Goal: Task Accomplishment & Management: Complete application form

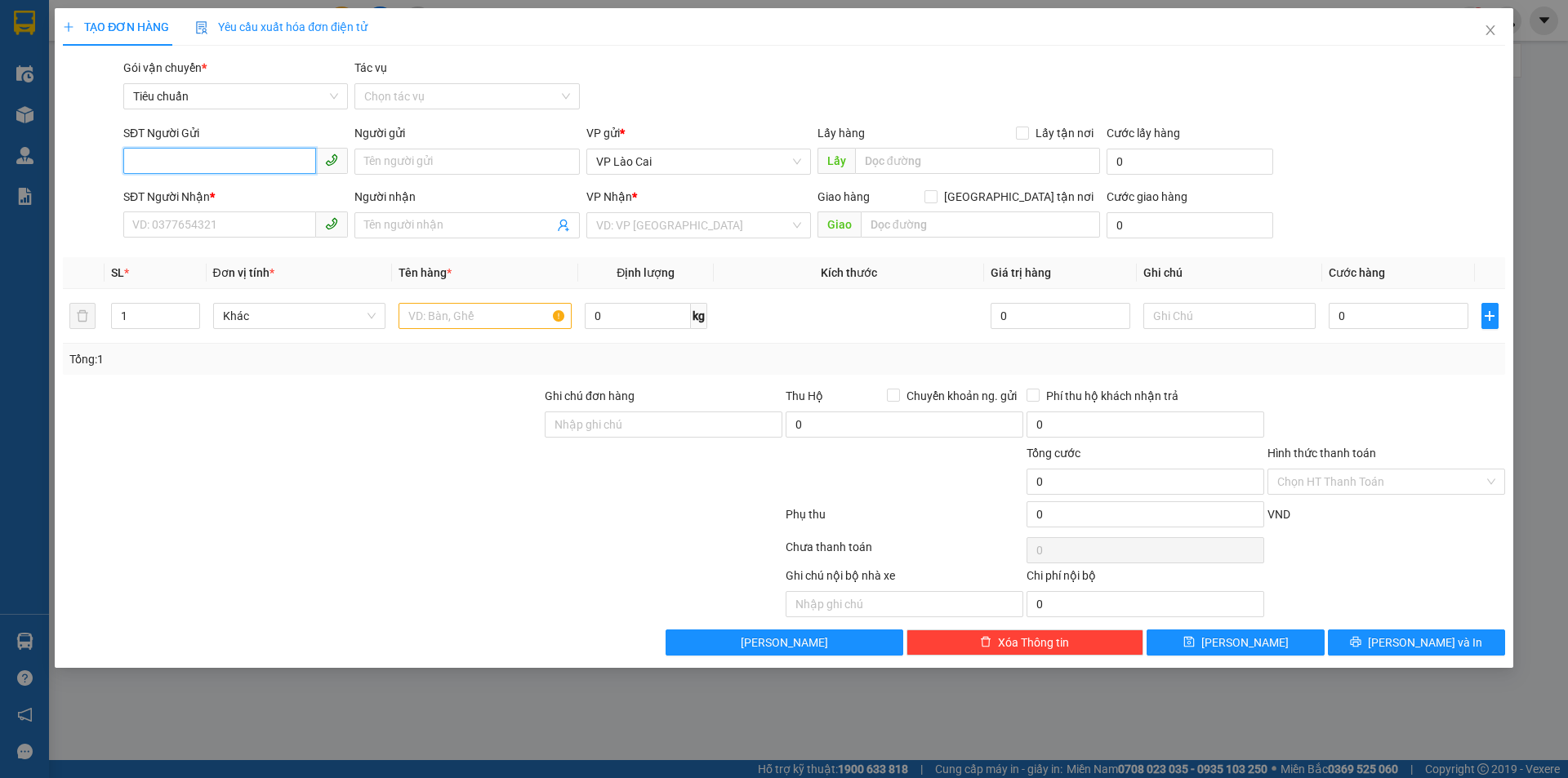
click at [171, 165] on input "SĐT Người Gửi" at bounding box center [219, 160] width 193 height 26
click at [166, 193] on div "0373022252 - Lở Mẩy" at bounding box center [235, 194] width 205 height 18
type input "0373022252"
type input "Lở Mẩy"
type input "0373022252"
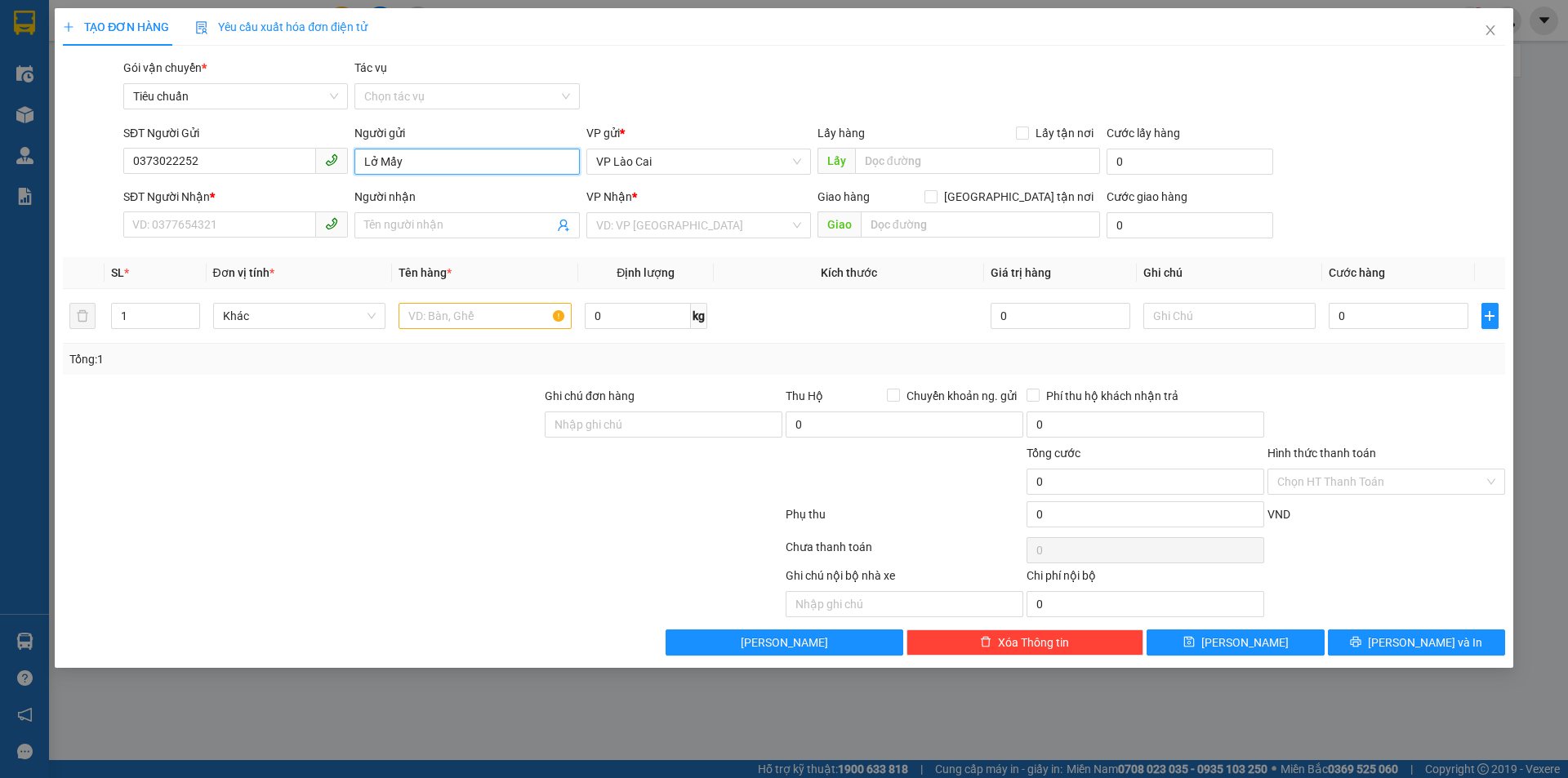
drag, startPoint x: 433, startPoint y: 159, endPoint x: 311, endPoint y: 177, distance: 123.3
click at [311, 177] on div "SĐT Người Gửi 0373022252 Người gửi Lở Mẩy Lở Mẩy VP gửi * VP Lào Cai Lấy hà…" at bounding box center [814, 152] width 1388 height 57
click at [285, 228] on input "SĐT Người Nhận *" at bounding box center [219, 224] width 193 height 26
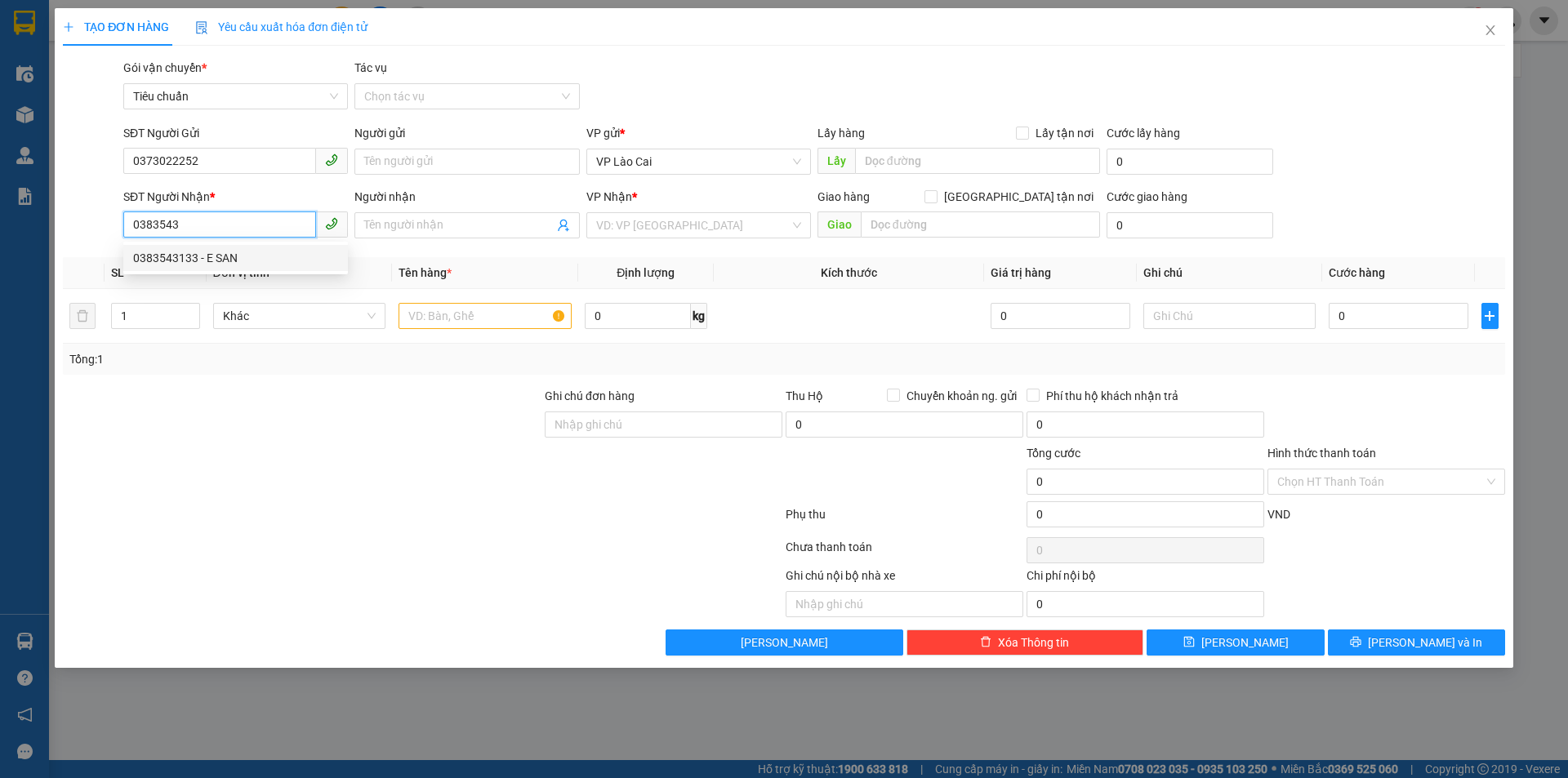
click at [168, 255] on div "0383543133 - E SAN" at bounding box center [235, 258] width 205 height 18
type input "0383543133"
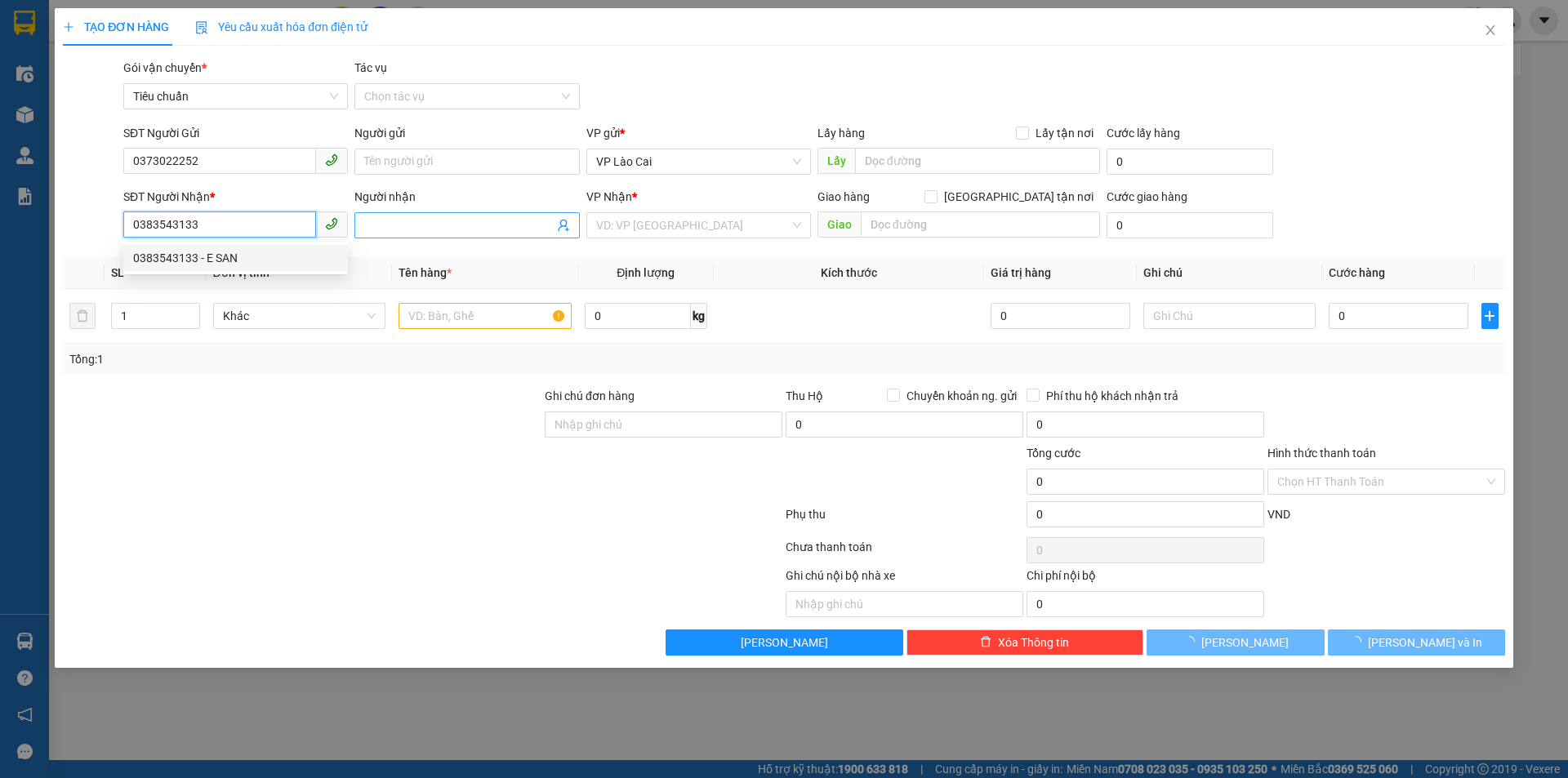
type input "E SAN"
type input "lẩu dê nhất ly , hạ long"
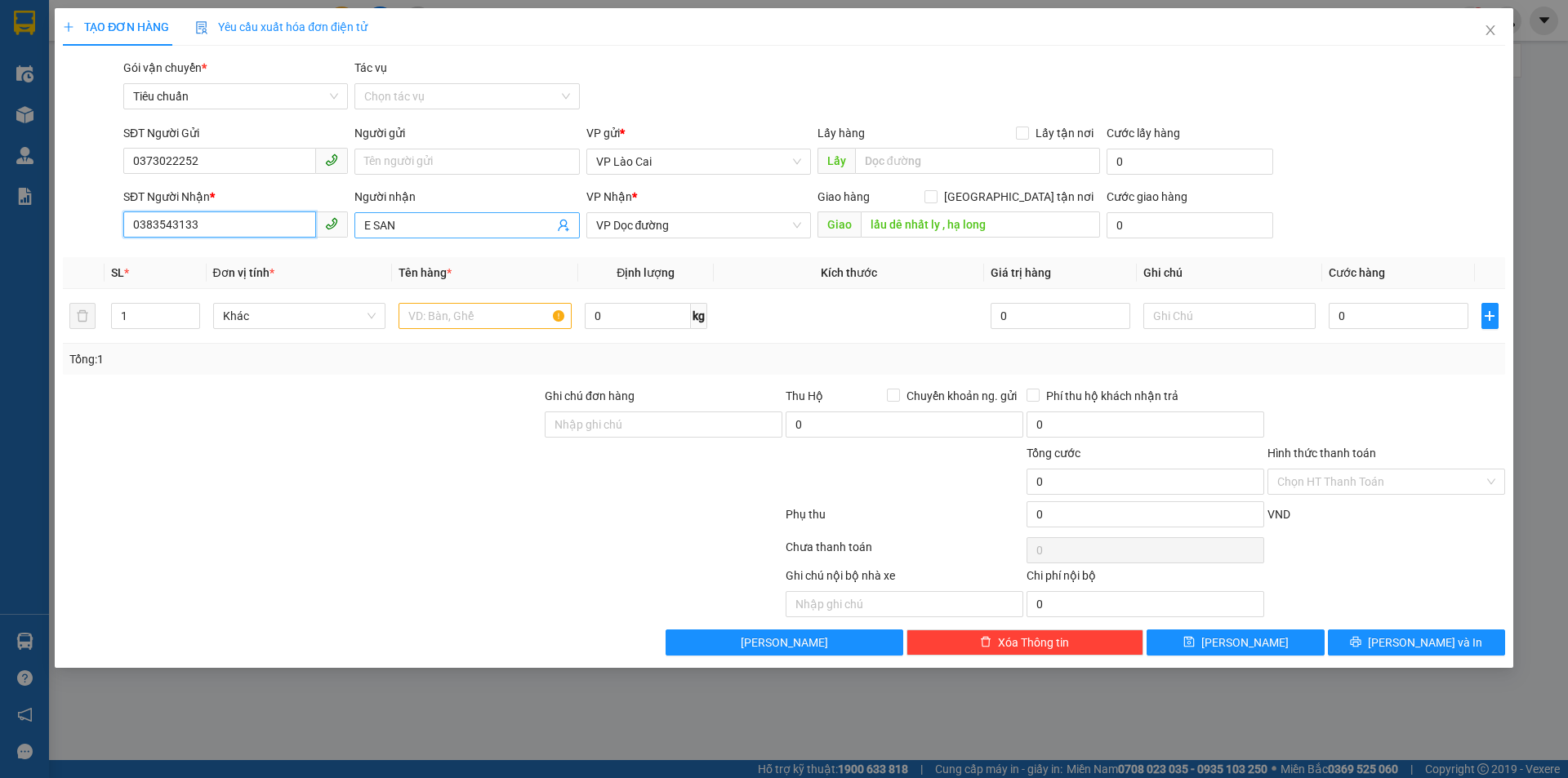
type input "0383543133"
drag, startPoint x: 434, startPoint y: 222, endPoint x: 327, endPoint y: 230, distance: 107.3
click at [327, 230] on div "SĐT Người Nhận * 0383543133 Người nhận E SAN E SAN VP Nhận * VP Dọc đường Giao …" at bounding box center [814, 216] width 1388 height 57
click at [477, 325] on input "text" at bounding box center [485, 316] width 173 height 26
type input "1 HỘP GẠO"
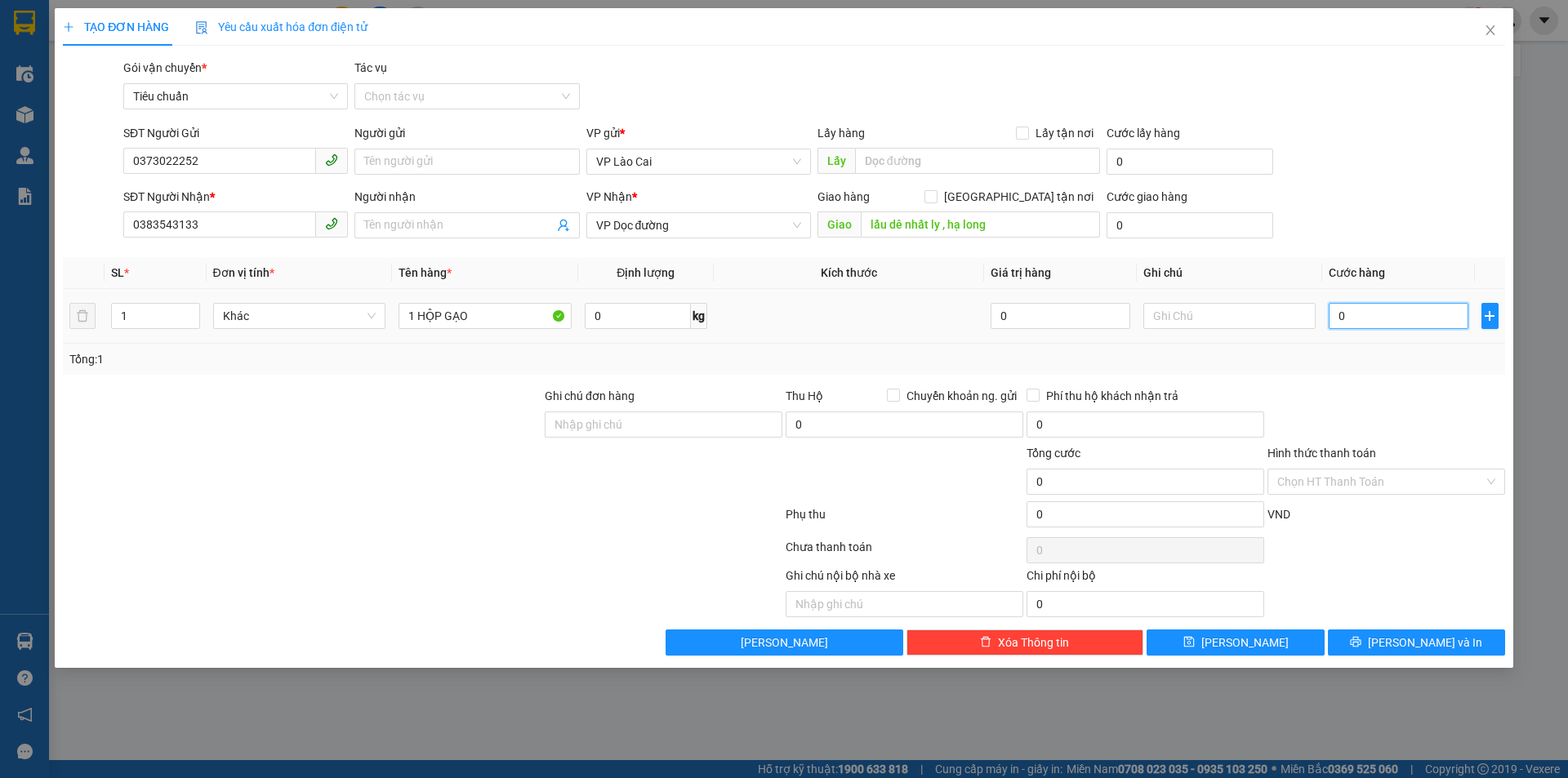
click at [1409, 306] on input "0" at bounding box center [1398, 316] width 139 height 26
type input "5"
type input "50"
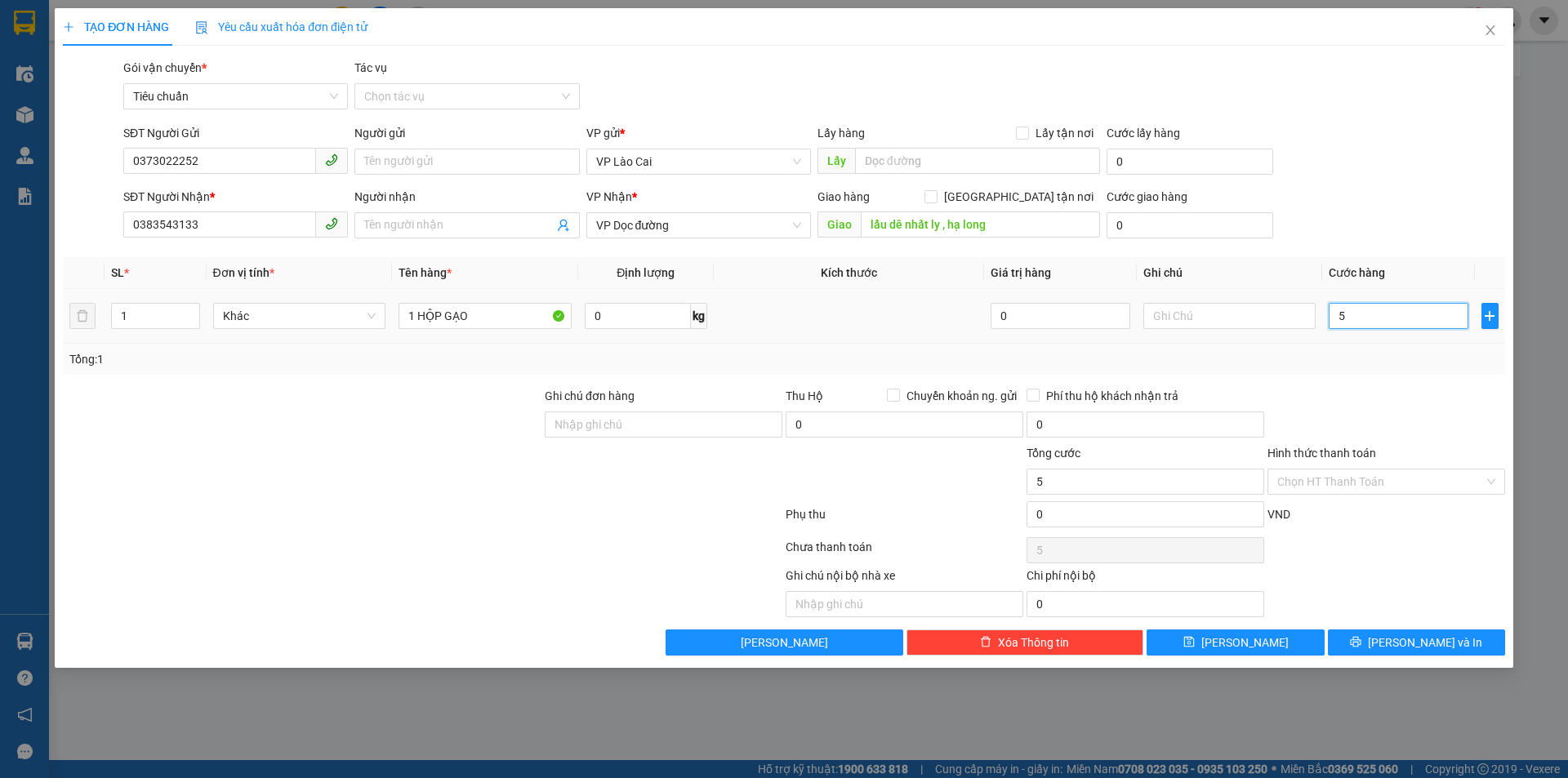
type input "50"
type input "50.000"
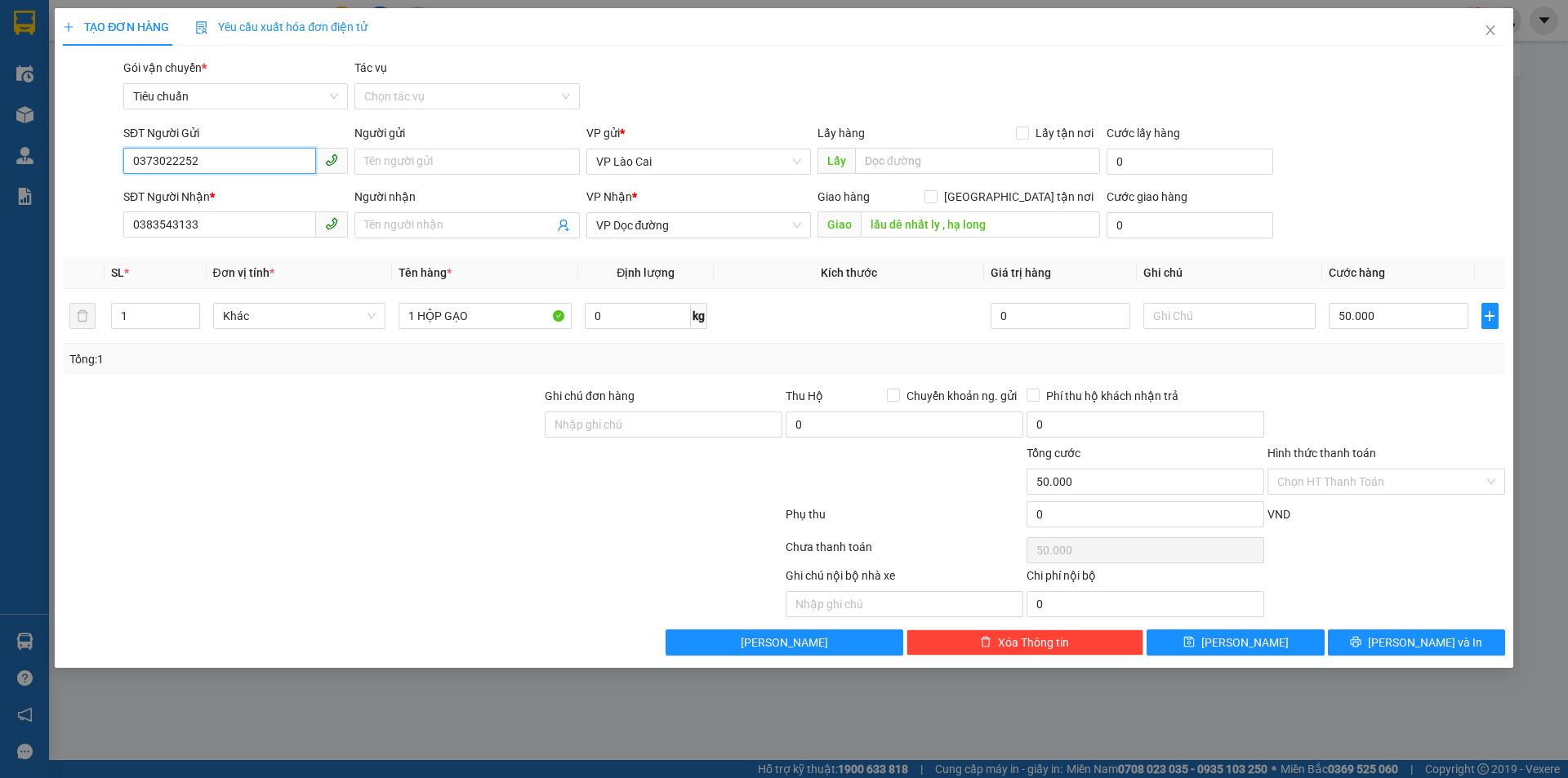
drag, startPoint x: 203, startPoint y: 160, endPoint x: 38, endPoint y: 194, distance: 168.5
click at [38, 194] on div "TẠO ĐƠN HÀNG Yêu cầu xuất hóa đơn điện tử Transit Pickup Surcharge Ids Transit …" at bounding box center [784, 389] width 1568 height 778
drag, startPoint x: 217, startPoint y: 222, endPoint x: 67, endPoint y: 245, distance: 151.8
click at [67, 245] on div "Transit Pickup Surcharge Ids Transit Deliver Surcharge Ids Transit Deliver Surc…" at bounding box center [784, 357] width 1442 height 597
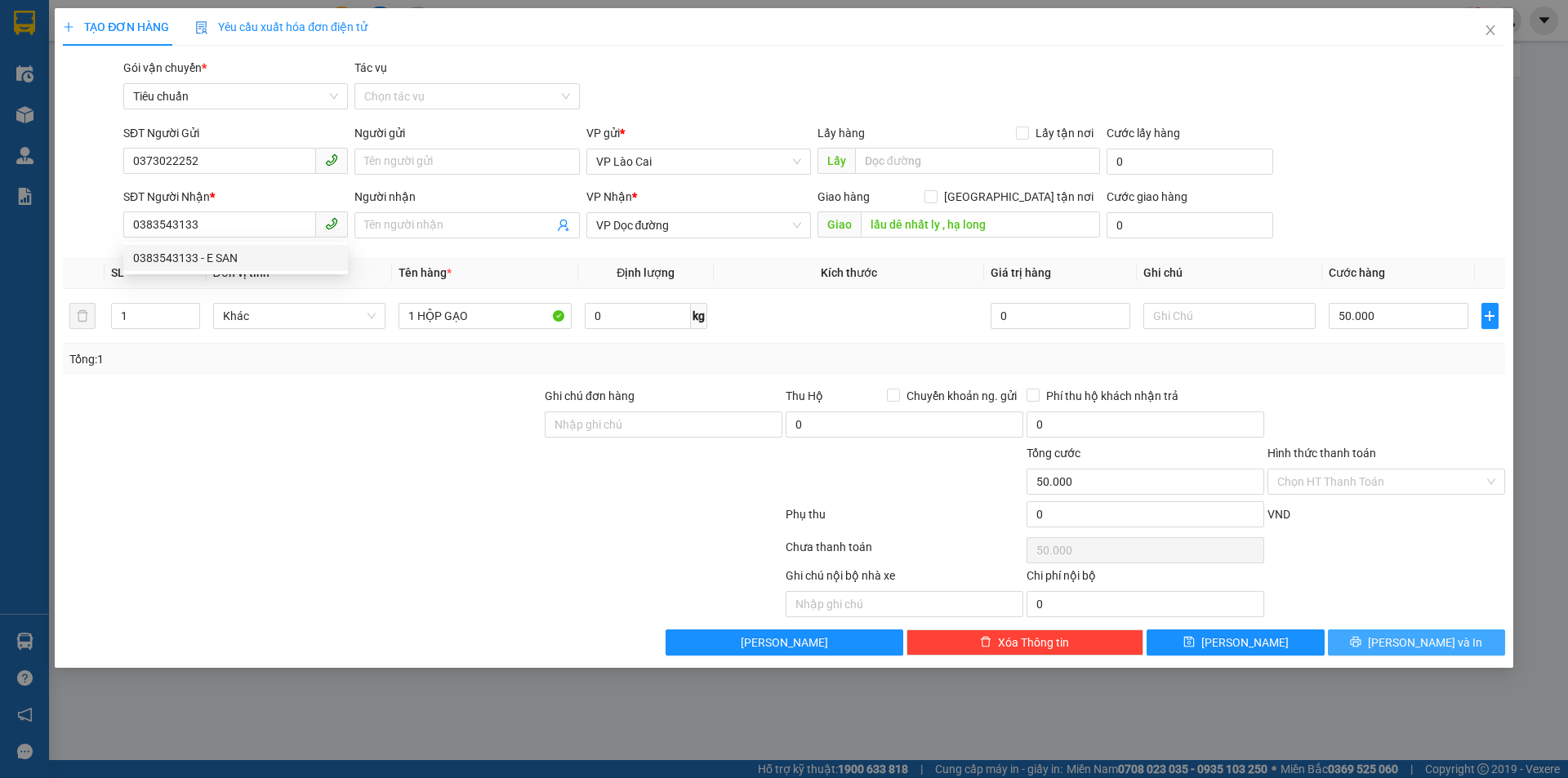
click at [1427, 641] on span "[PERSON_NAME] và In" at bounding box center [1425, 643] width 115 height 18
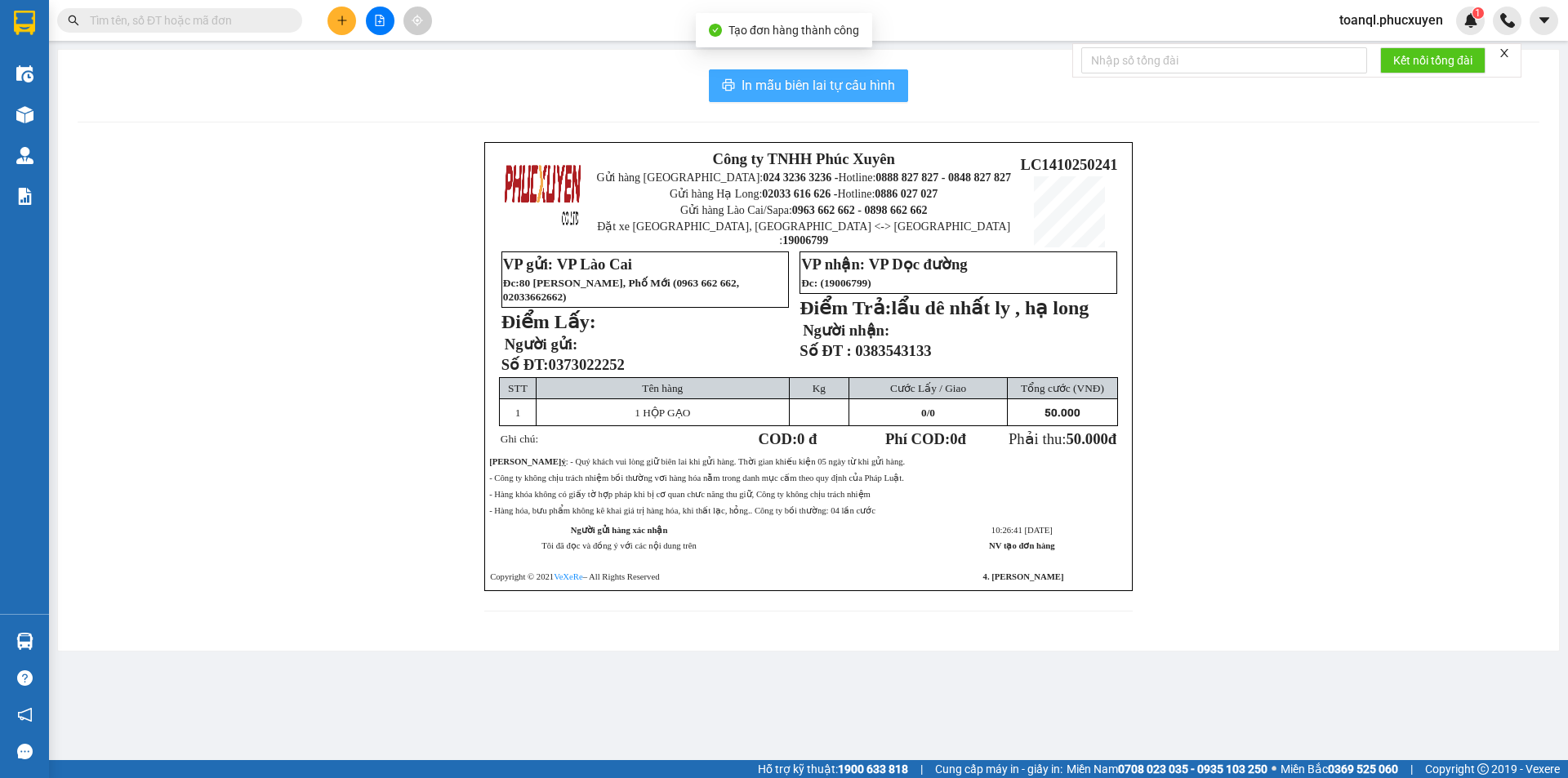
click at [862, 86] on span "In mẫu biên lai tự cấu hình" at bounding box center [818, 85] width 154 height 21
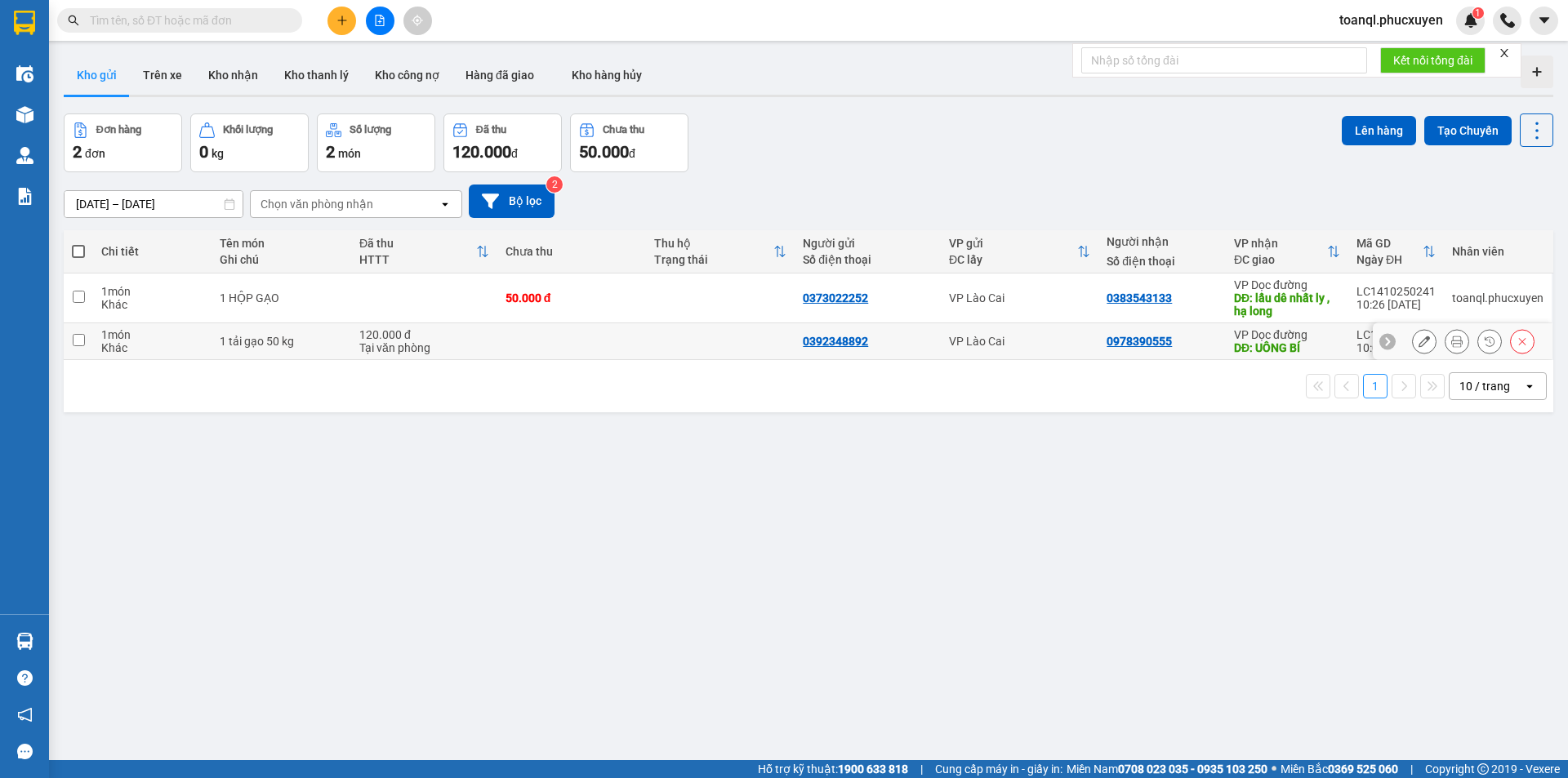
click at [1419, 342] on icon at bounding box center [1424, 341] width 12 height 12
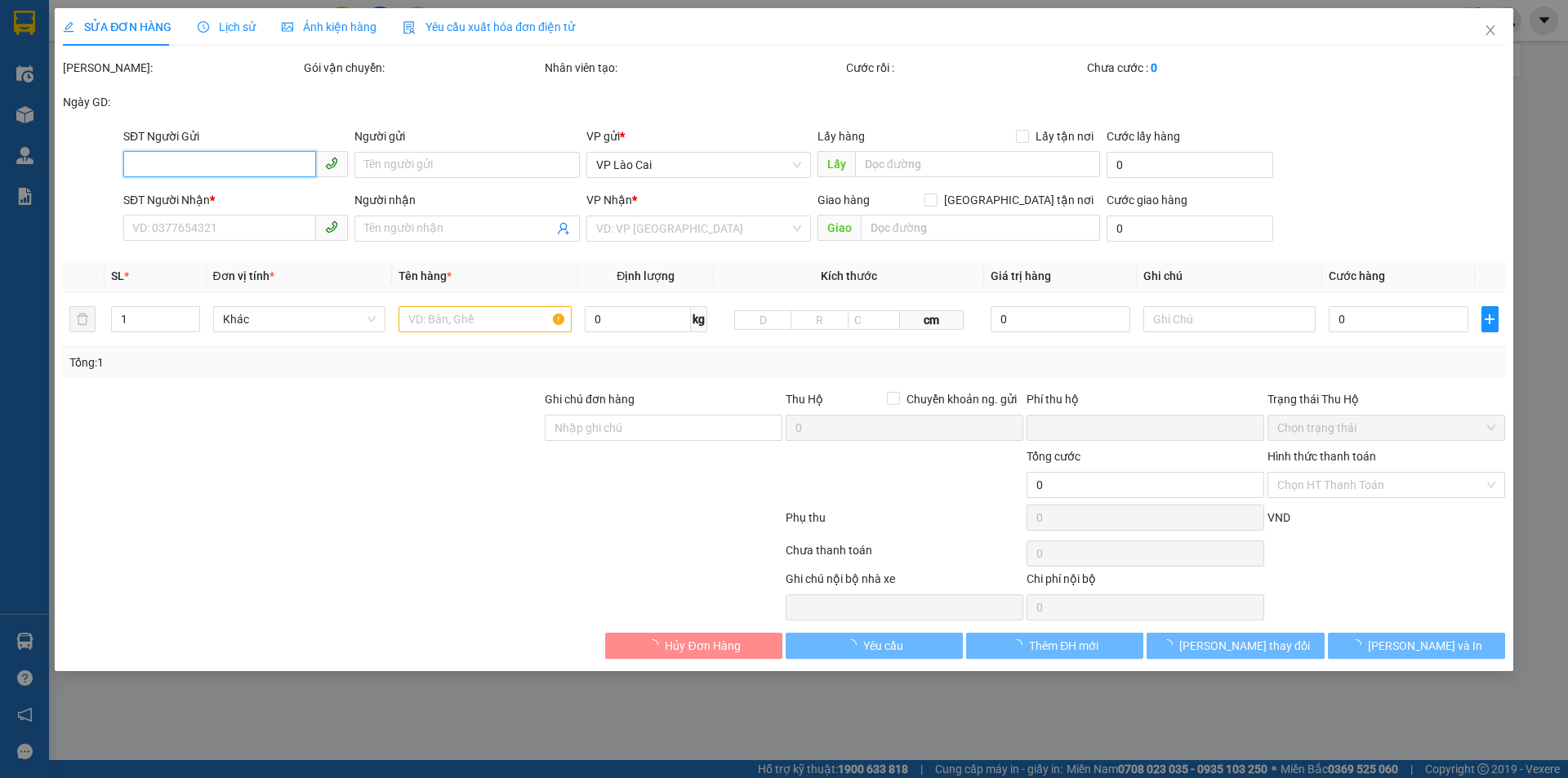
type input "0392348892"
type input "0978390555"
type input "UÔNG BÍ"
type input "0"
type input "120.000"
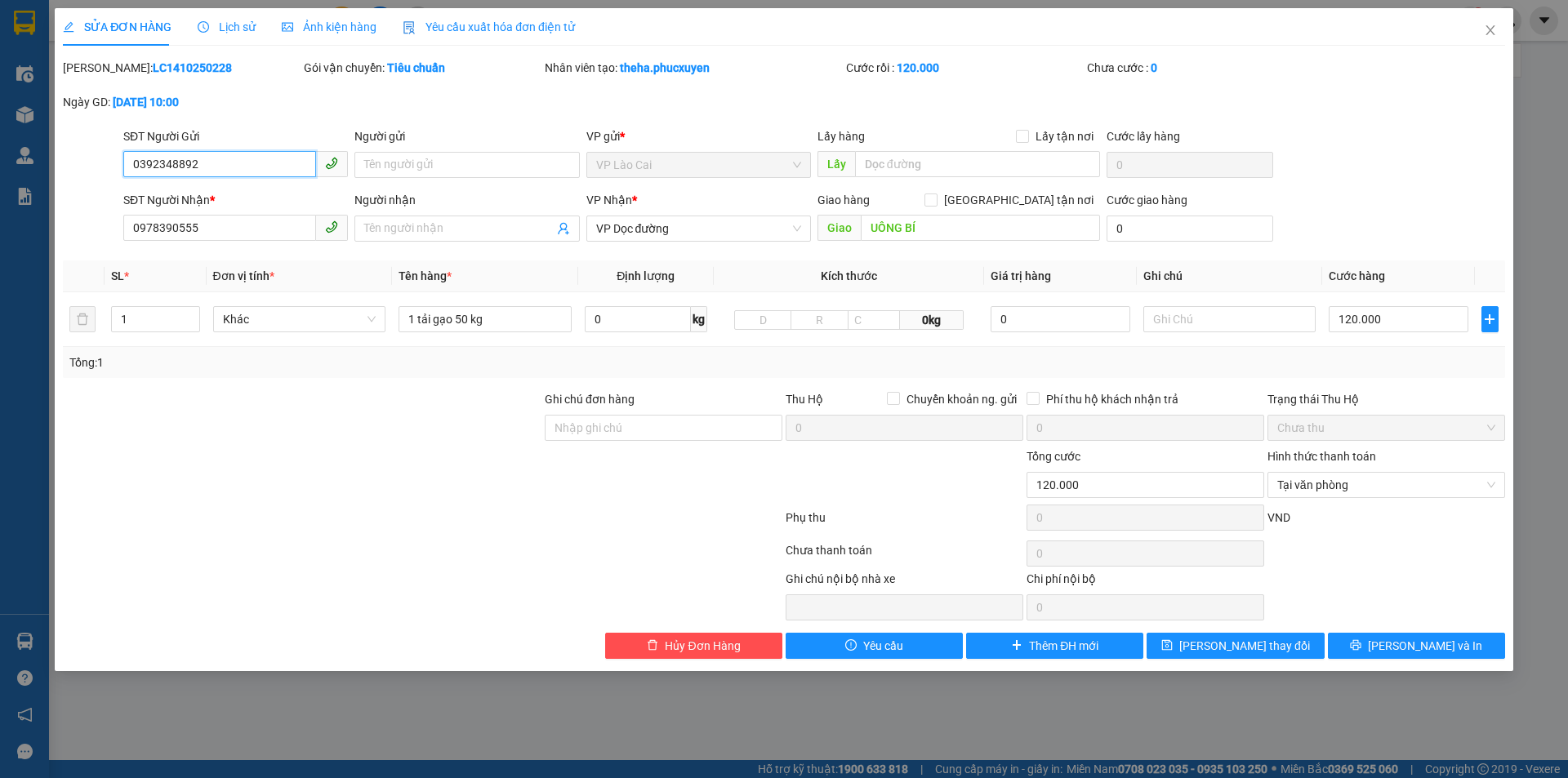
drag, startPoint x: 214, startPoint y: 169, endPoint x: 76, endPoint y: 138, distance: 141.4
click at [76, 138] on div "SĐT Người Gửi 0392348892 0392348892 Người gửi Tên người gửi VP gửi * VP Lào Cai…" at bounding box center [784, 155] width 1445 height 57
click at [1, 258] on div "SỬA ĐƠN HÀNG Lịch sử Ảnh kiện hàng Yêu cầu xuất hóa đơn điện tử Total Paid Fee …" at bounding box center [784, 389] width 1568 height 778
click at [1490, 25] on icon "close" at bounding box center [1490, 31] width 13 height 13
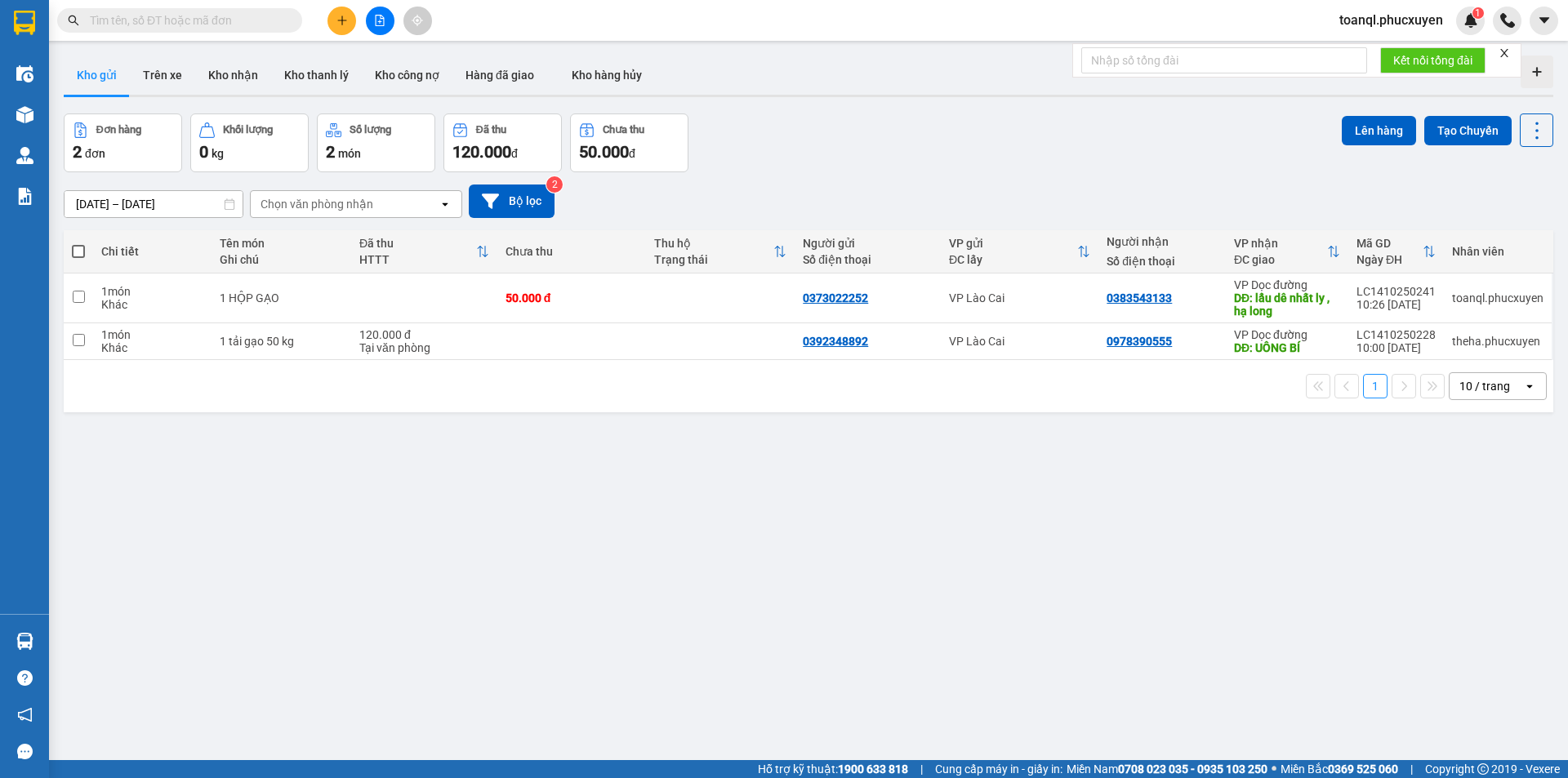
click at [208, 21] on input "text" at bounding box center [186, 21] width 193 height 18
paste input "0978390555"
type input "0978390555"
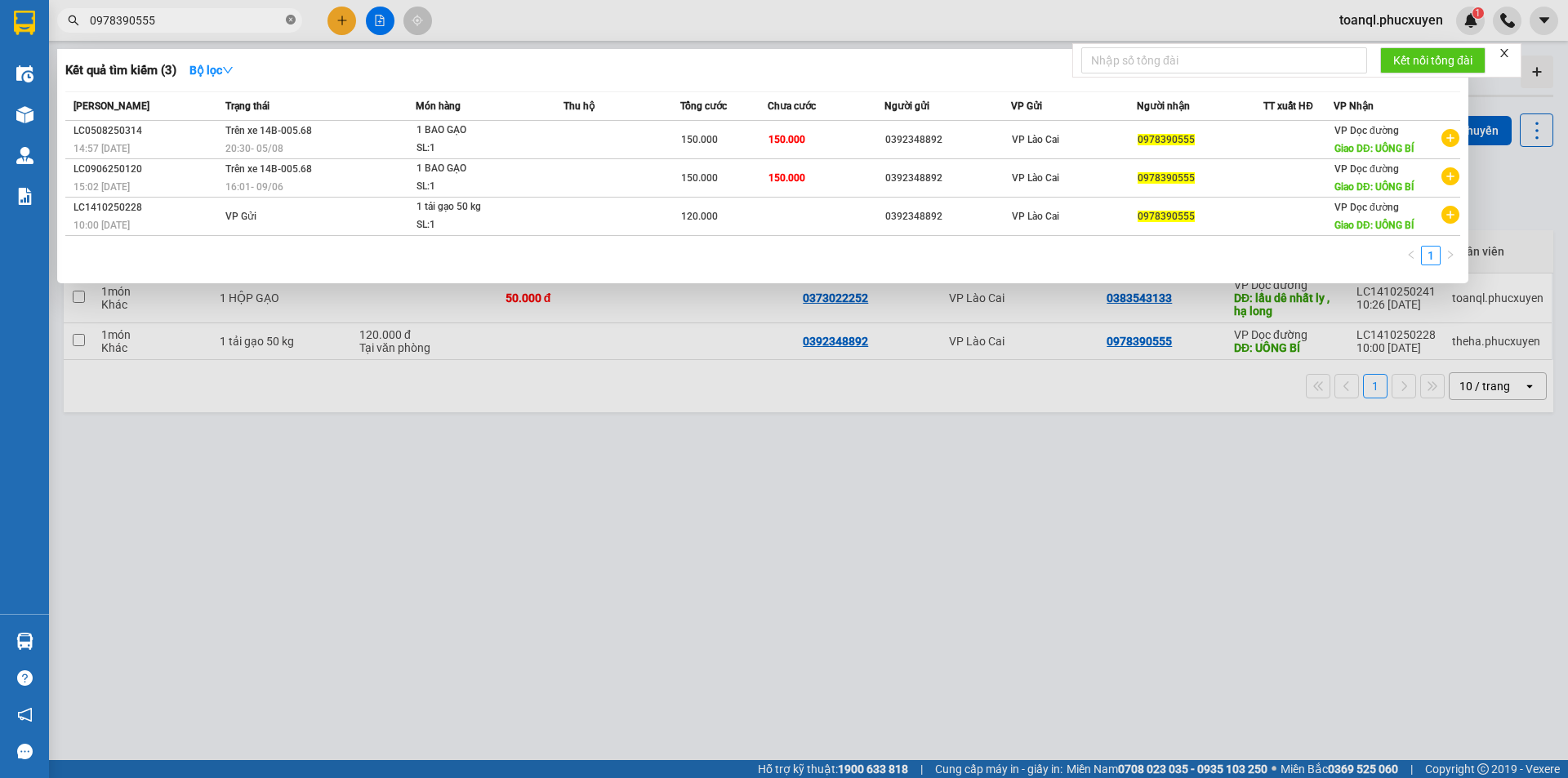
click at [289, 16] on icon "close-circle" at bounding box center [291, 20] width 10 height 10
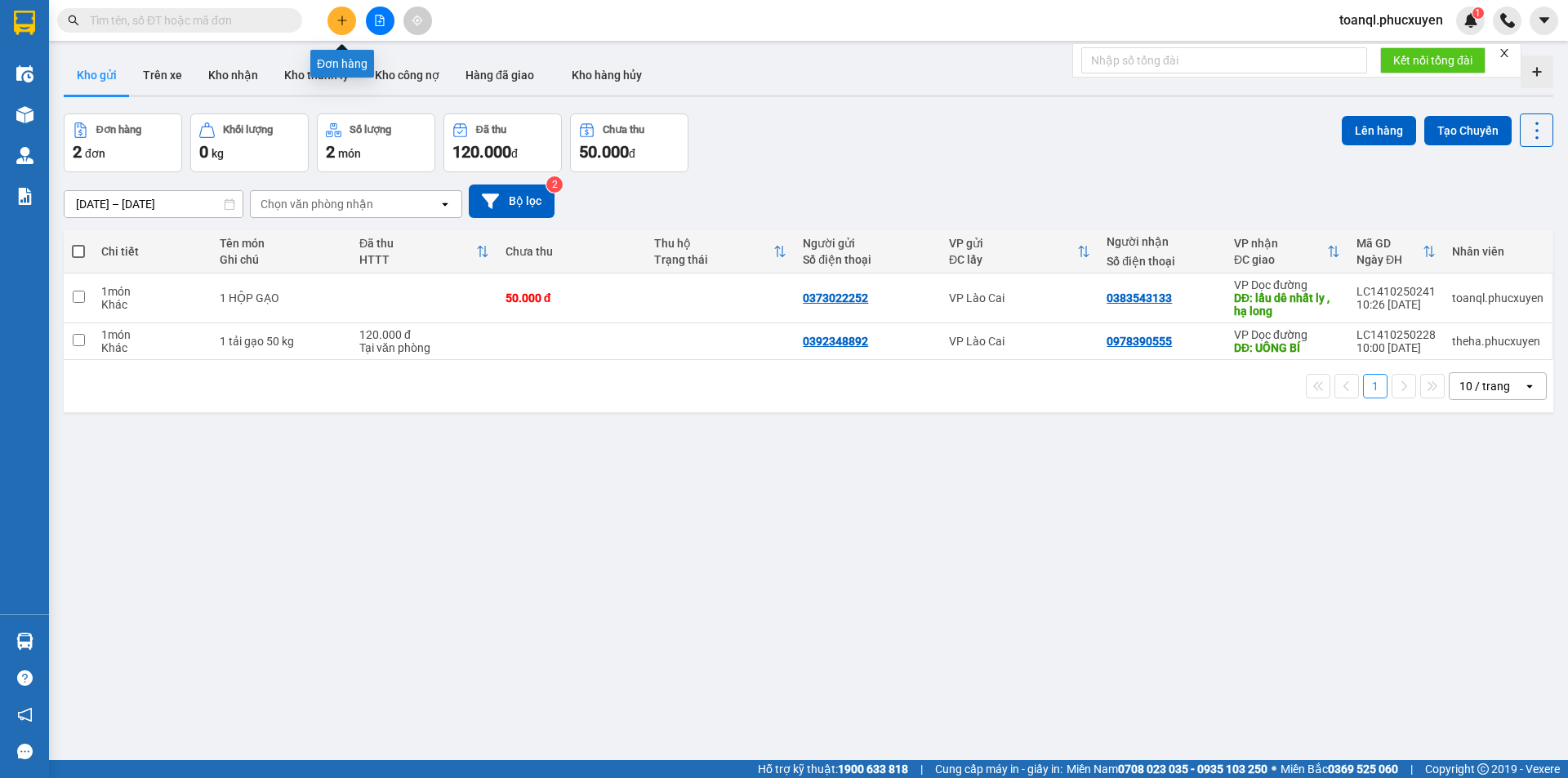
click at [343, 17] on icon "plus" at bounding box center [342, 21] width 12 height 12
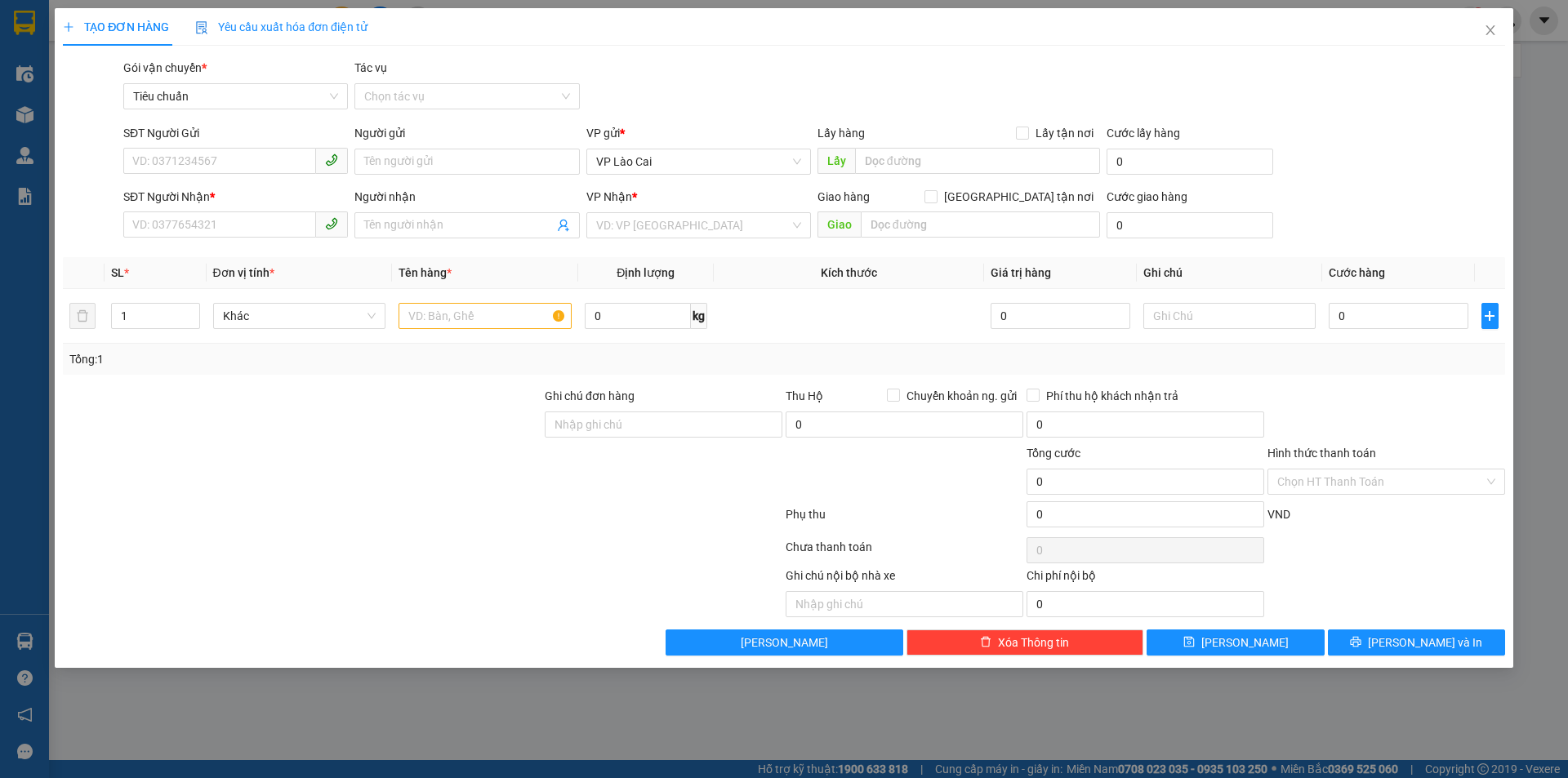
click at [205, 174] on div "SĐT Người Gửi VD: 0371234567" at bounding box center [235, 152] width 224 height 57
click at [205, 163] on input "SĐT Người Gửi" at bounding box center [219, 160] width 193 height 26
click at [178, 193] on div "0888713888 - sen" at bounding box center [235, 194] width 205 height 18
type input "0888713888"
type input "sen"
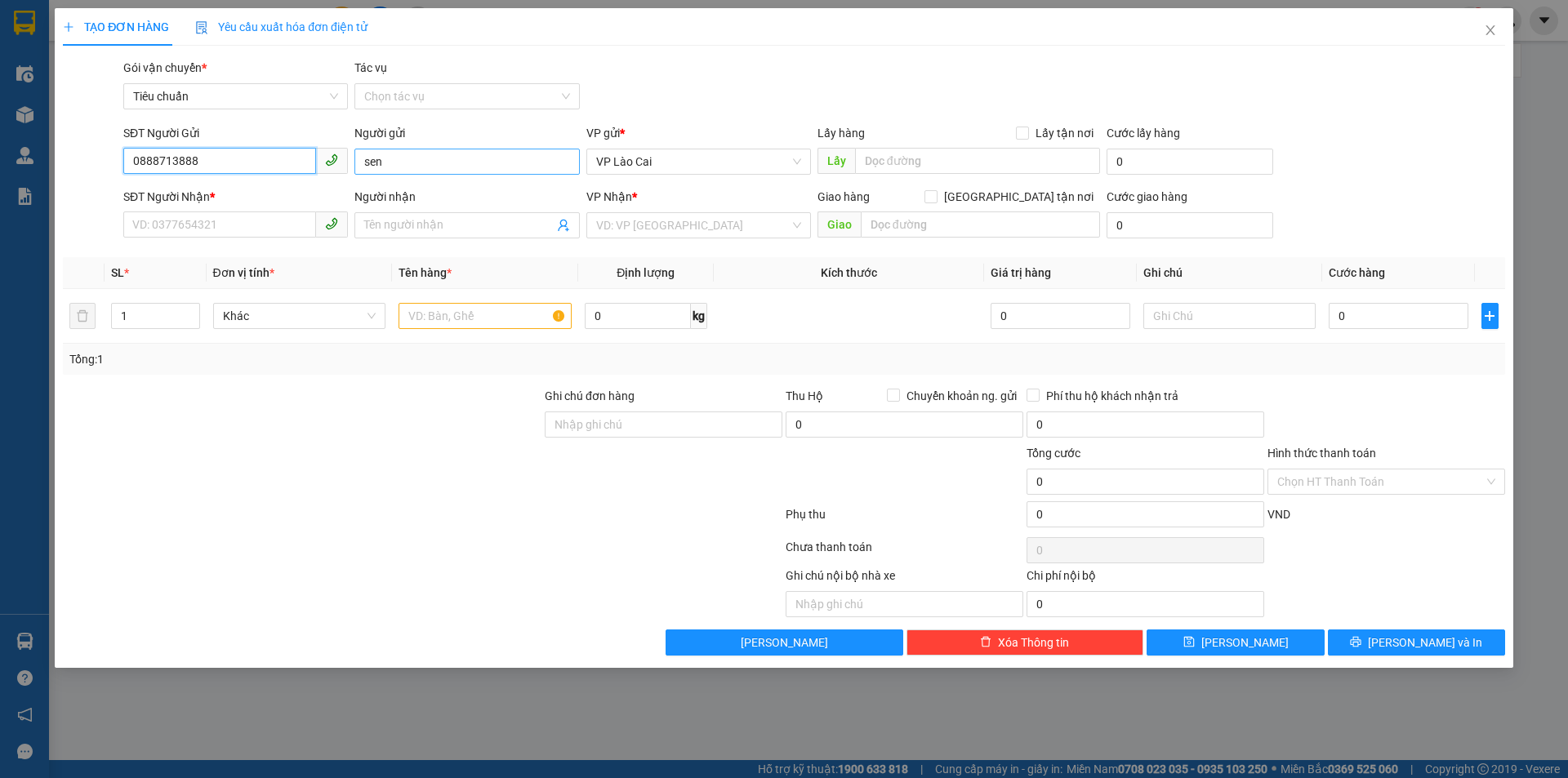
type input "0888713888"
drag, startPoint x: 395, startPoint y: 161, endPoint x: 350, endPoint y: 172, distance: 46.3
click at [350, 172] on div "SĐT Người Gửi 0888713888 Người gửi sen sen VP gửi * VP Lào Cai Lấy hàng Lấy tận…" at bounding box center [814, 152] width 1388 height 57
click at [261, 225] on input "SĐT Người Nhận *" at bounding box center [219, 224] width 193 height 26
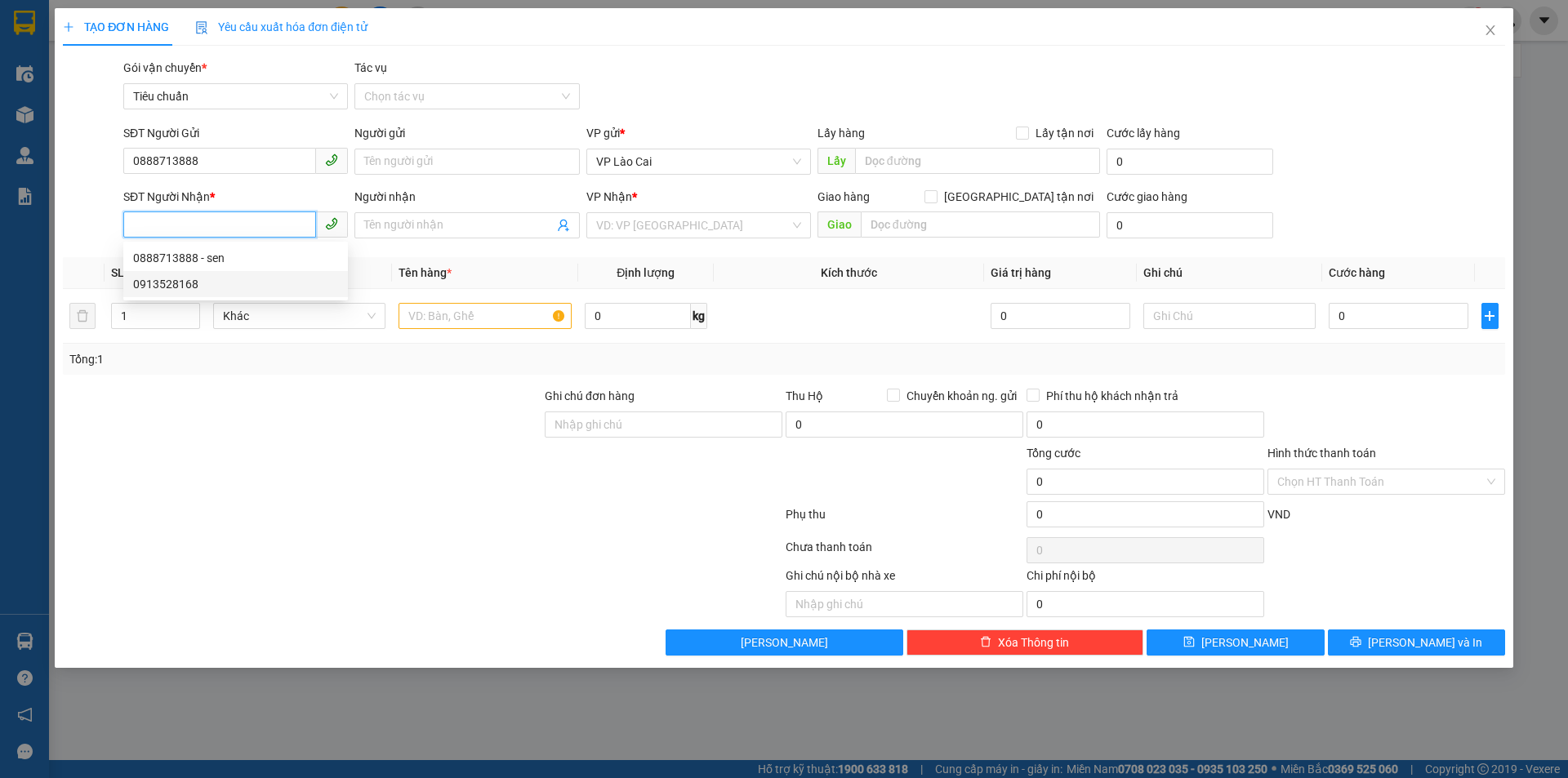
click at [174, 278] on div "0913528168" at bounding box center [235, 284] width 205 height 18
type input "0913528168"
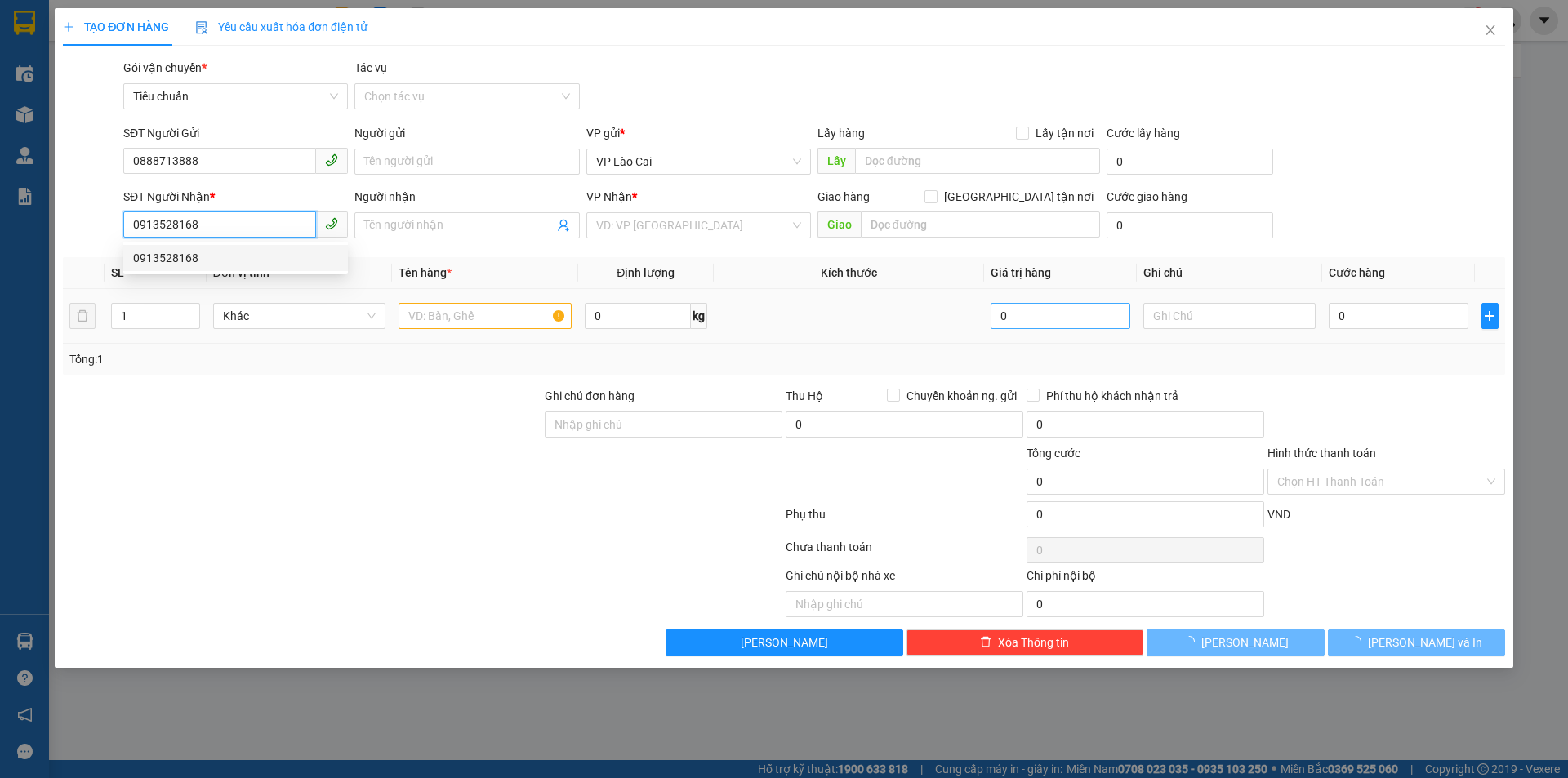
type input "CỘT 3 HẠ LONG"
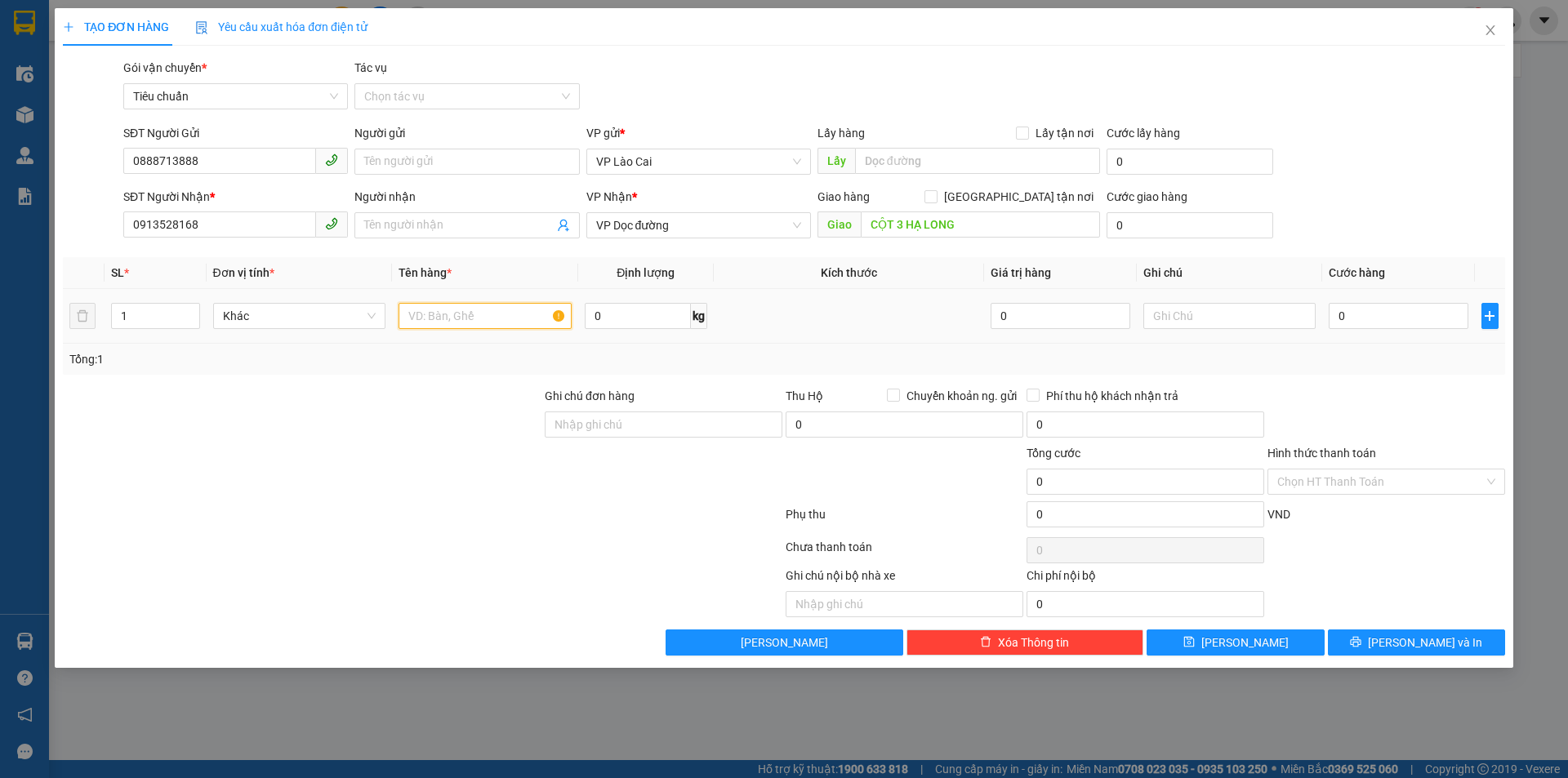
click at [492, 306] on input "text" at bounding box center [485, 316] width 173 height 26
type input "1 XỐP ĐỒ ĂN"
click at [1458, 316] on input "0" at bounding box center [1398, 316] width 139 height 26
type input "8"
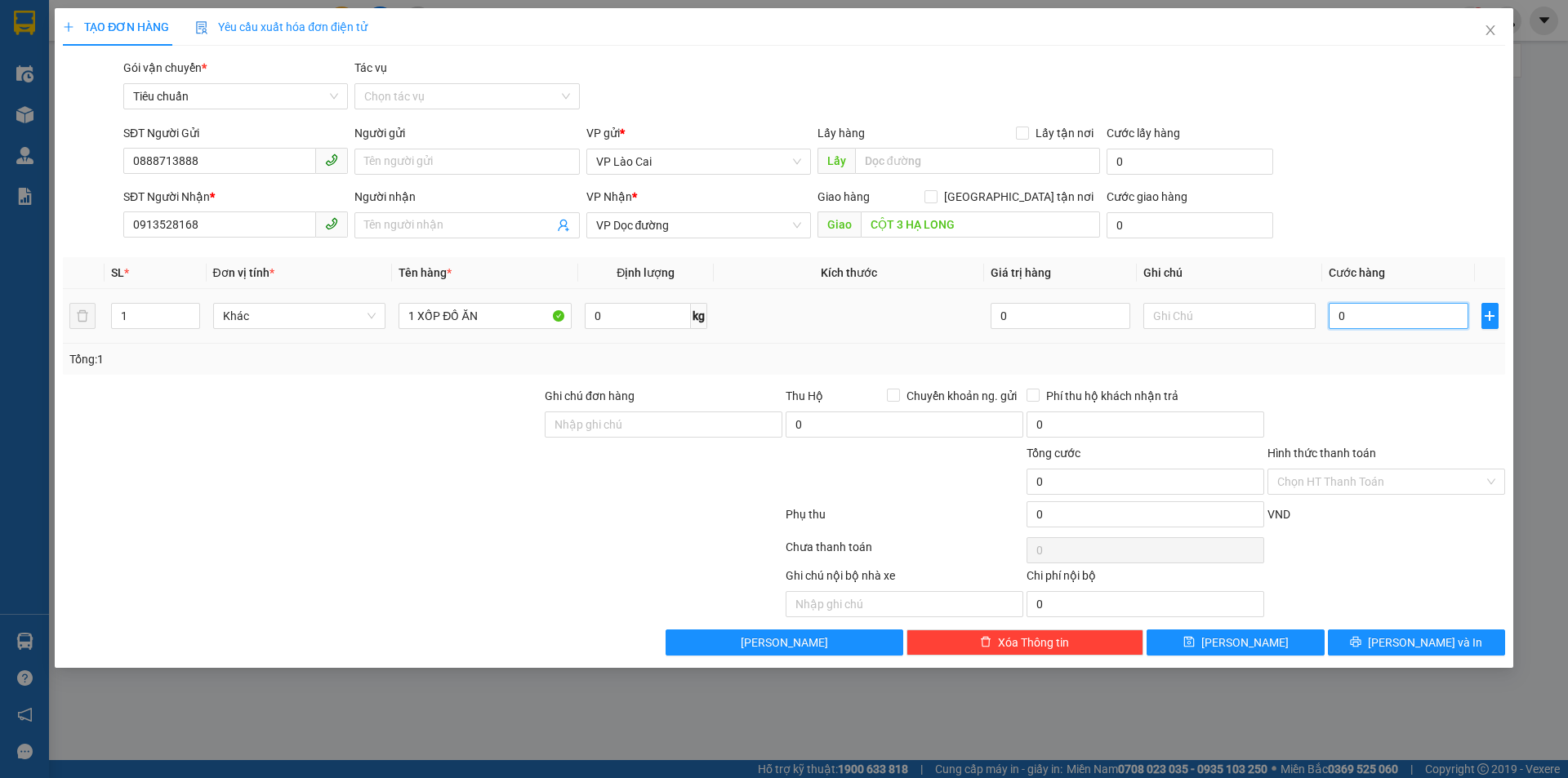
type input "8"
type input "80"
type input "80.000"
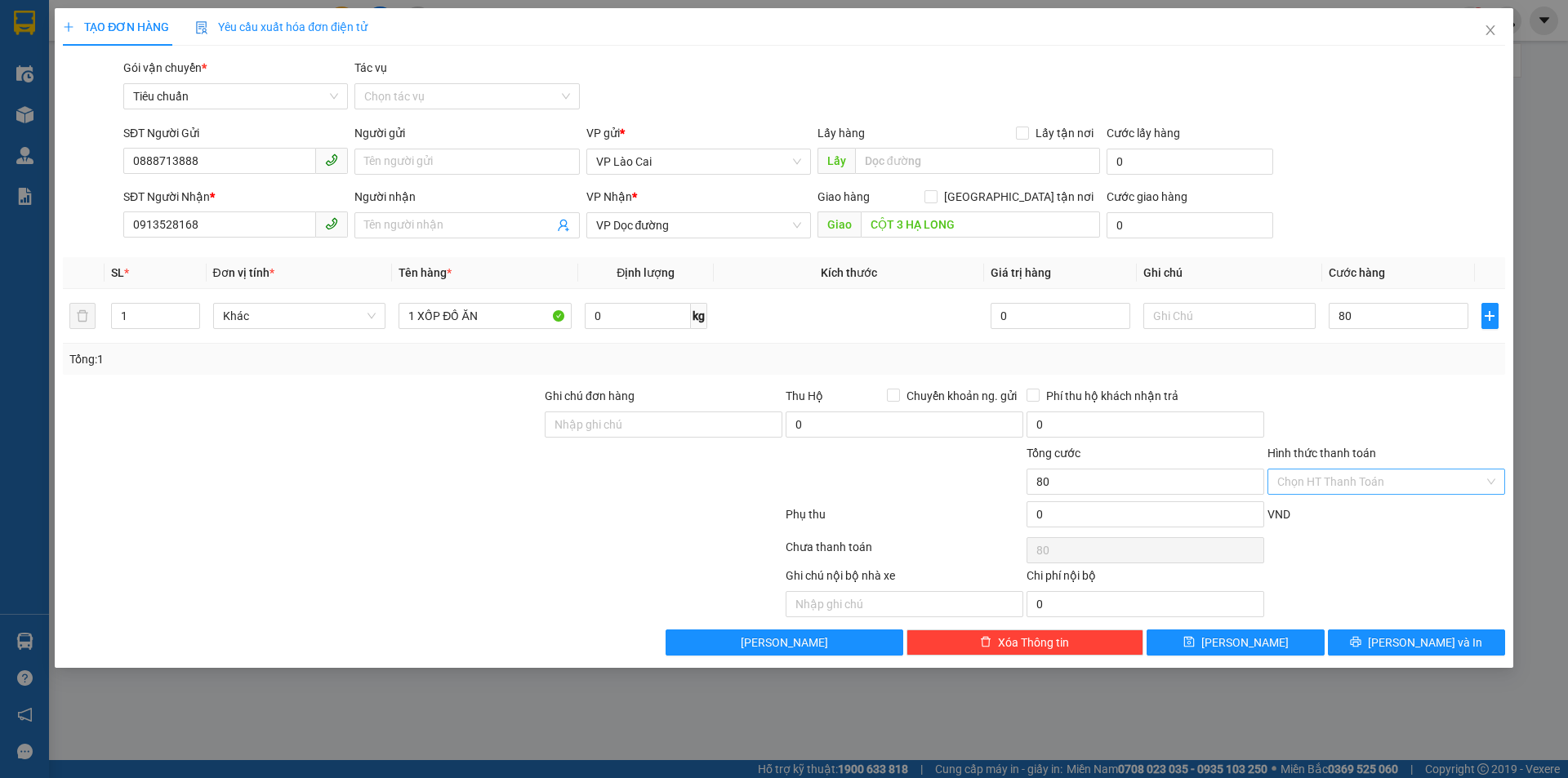
type input "80.000"
click at [1377, 487] on input "Hình thức thanh toán" at bounding box center [1380, 481] width 207 height 24
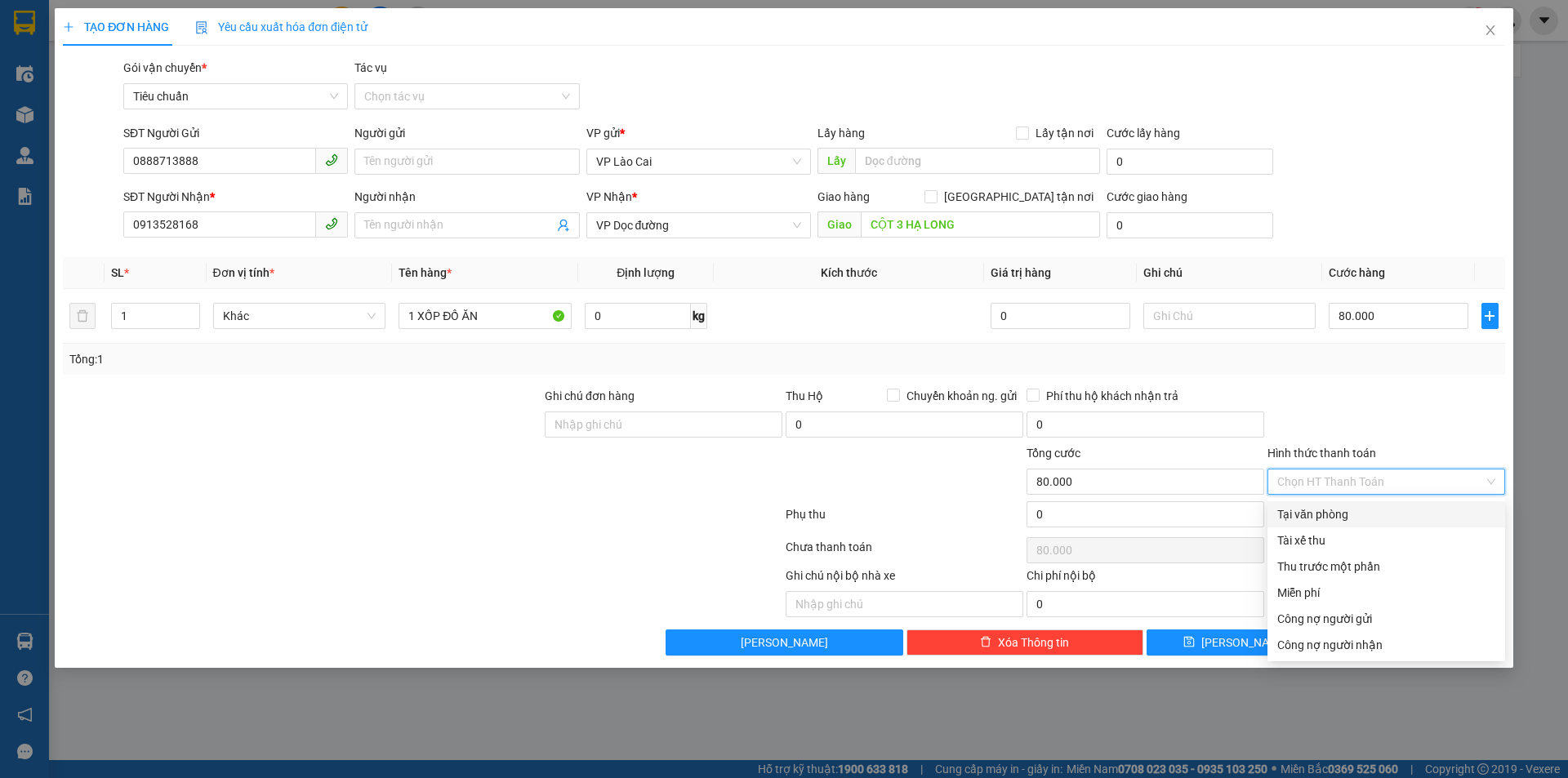
click at [1329, 517] on div "Tại văn phòng" at bounding box center [1386, 515] width 218 height 18
type input "0"
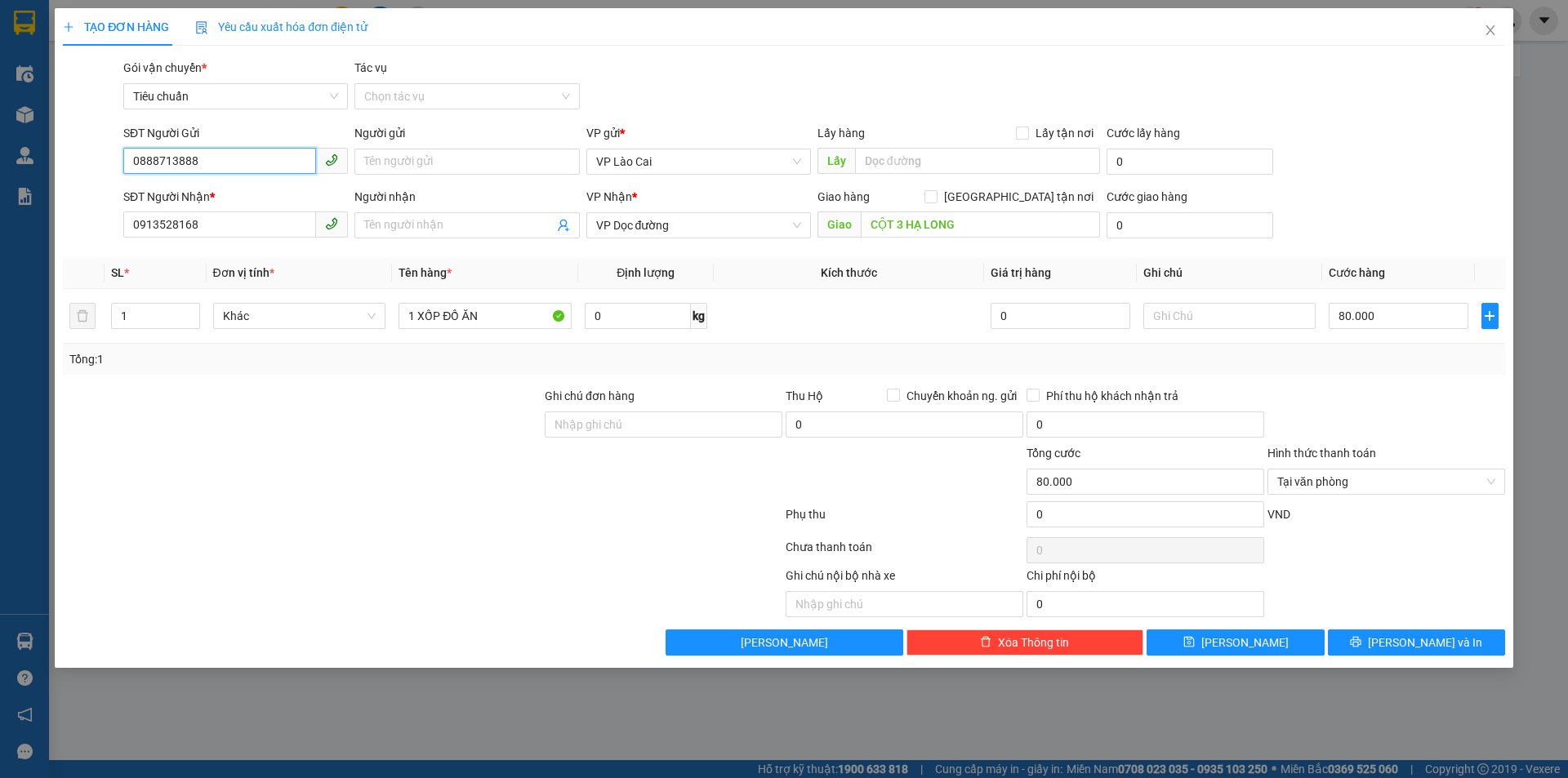
drag, startPoint x: 203, startPoint y: 164, endPoint x: 11, endPoint y: 179, distance: 192.6
click at [5, 178] on div "TẠO ĐƠN HÀNG Yêu cầu xuất hóa đơn điện tử Transit Pickup Surcharge Ids Transit …" at bounding box center [784, 389] width 1568 height 778
drag, startPoint x: 218, startPoint y: 223, endPoint x: 57, endPoint y: 237, distance: 161.6
click at [57, 237] on div "TẠO ĐƠN HÀNG Yêu cầu xuất hóa đơn điện tử Transit Pickup Surcharge Ids Transit …" at bounding box center [784, 338] width 1458 height 659
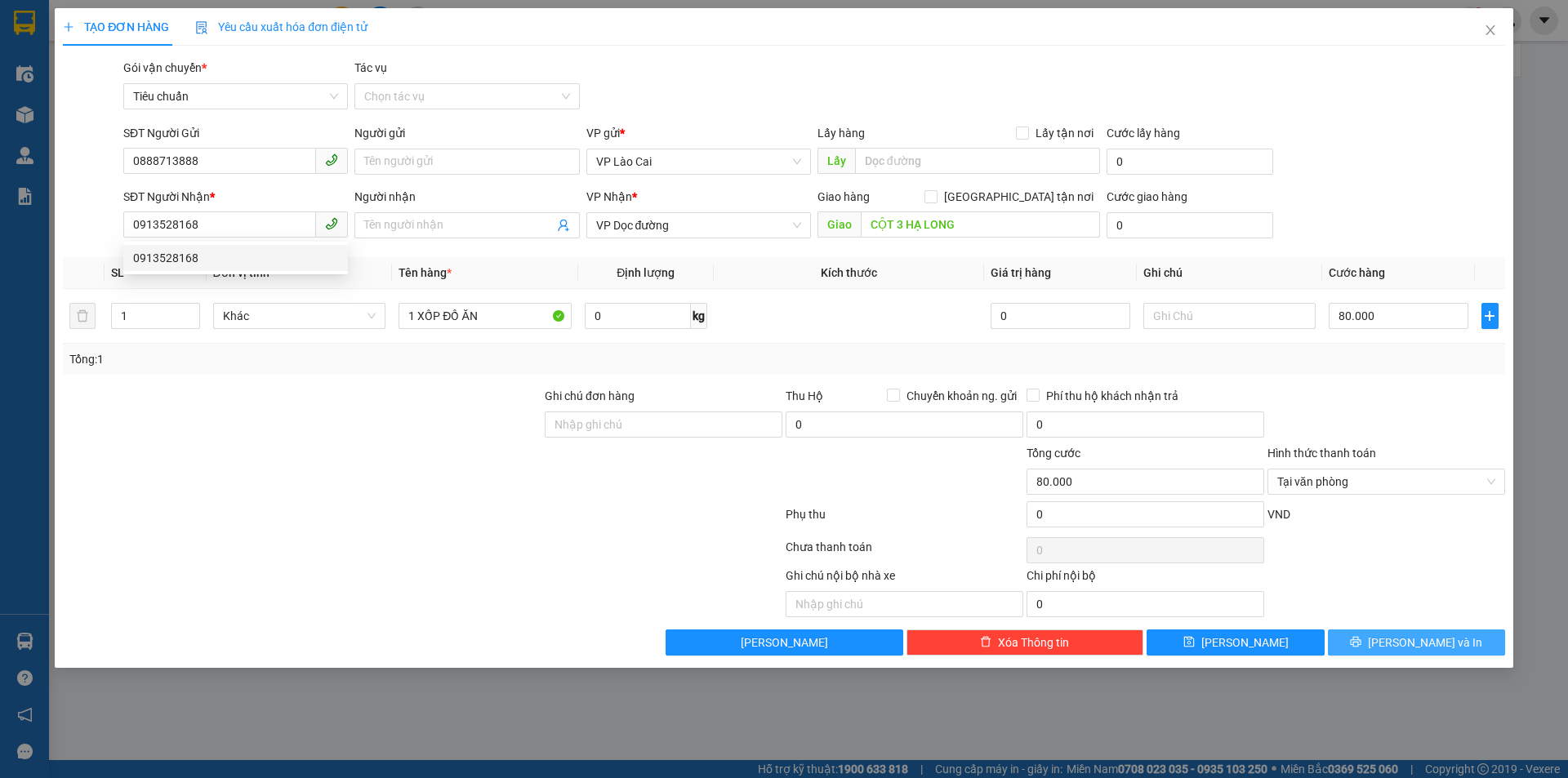
click at [1406, 638] on span "[PERSON_NAME] và In" at bounding box center [1425, 643] width 115 height 18
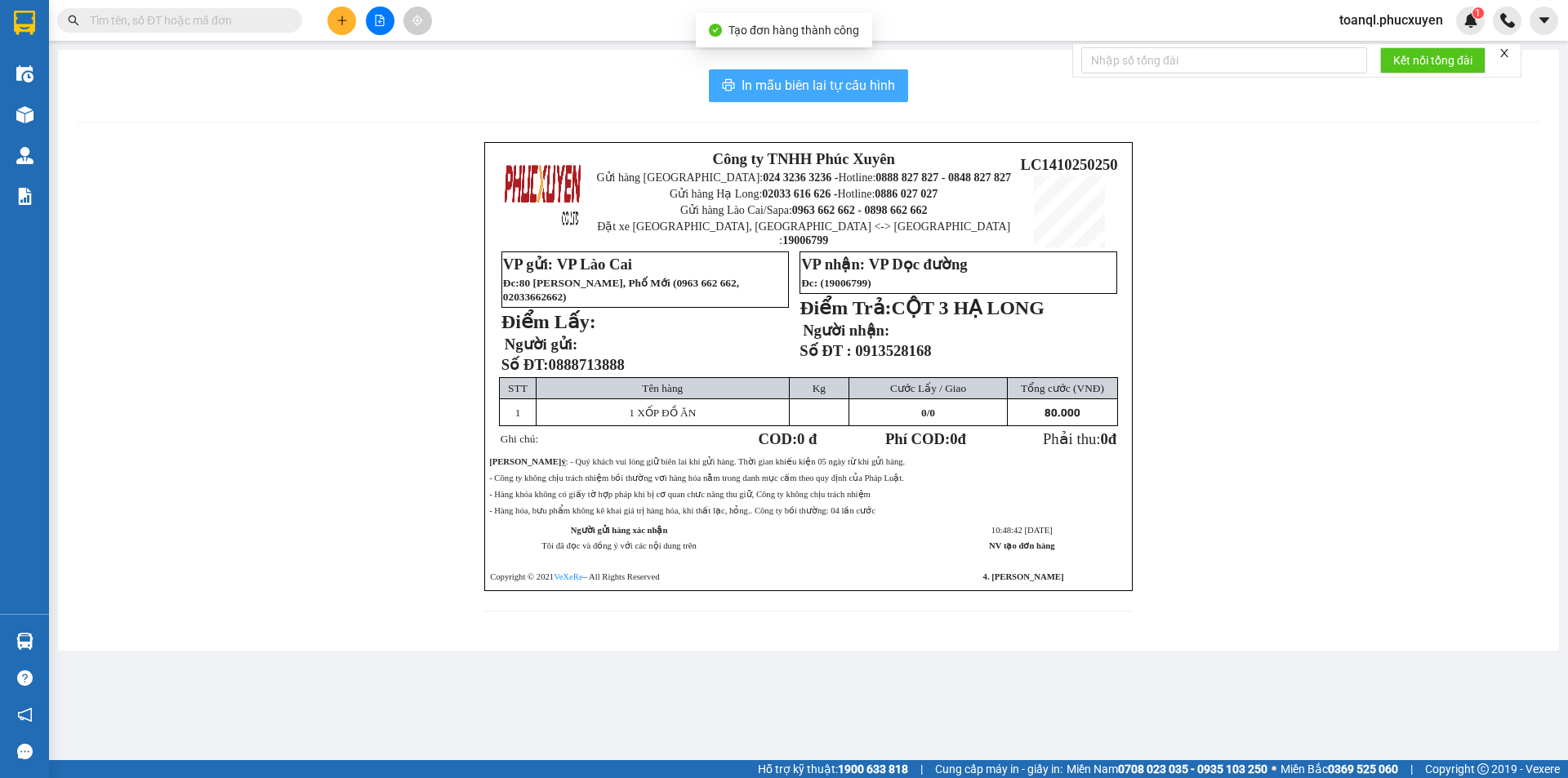
click at [900, 90] on button "In mẫu biên lai tự cấu hình" at bounding box center [808, 86] width 199 height 32
